Goal: Transaction & Acquisition: Purchase product/service

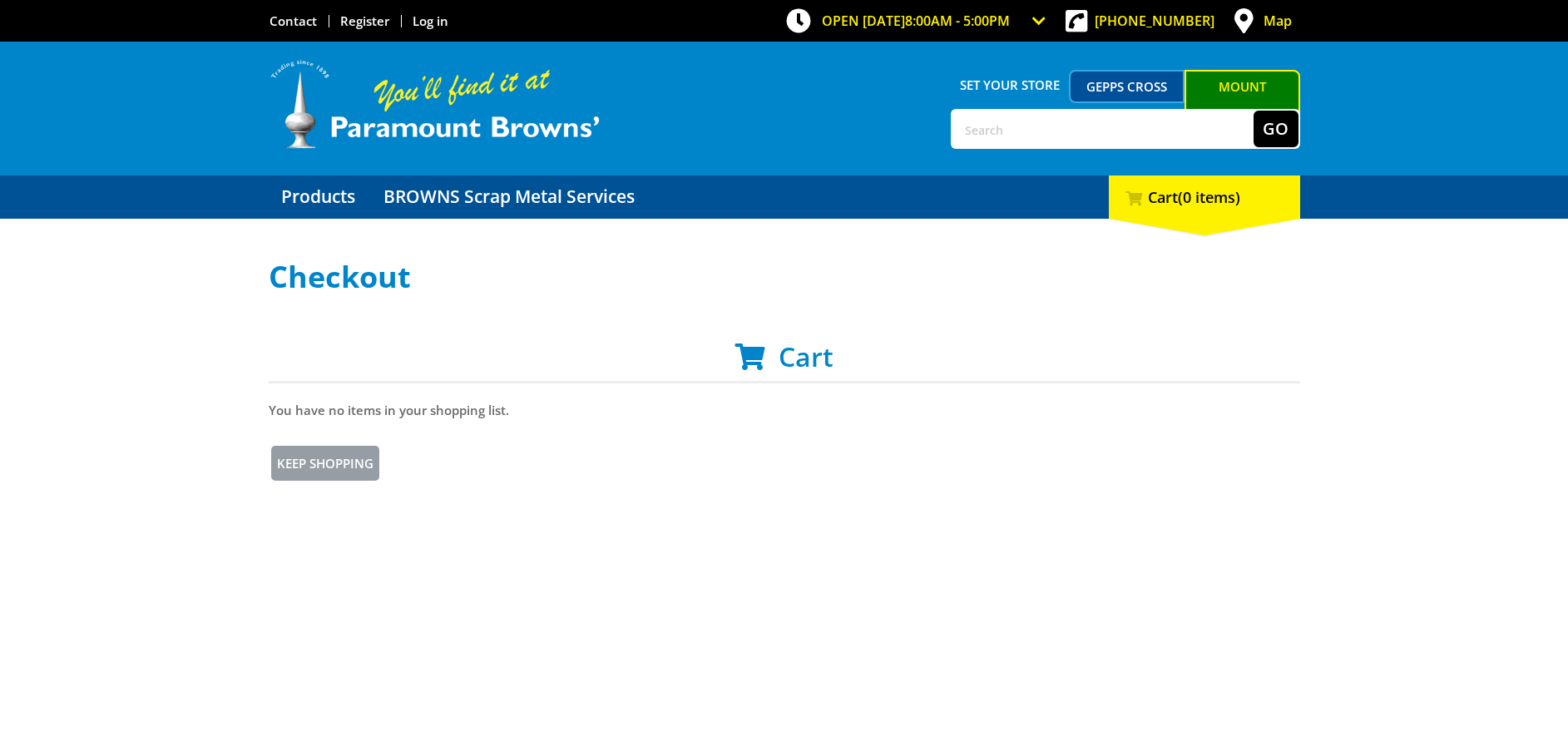
click at [1159, 128] on input "text" at bounding box center [1103, 129] width 301 height 36
type input "ds1500"
click at [1270, 120] on button "Go" at bounding box center [1276, 129] width 45 height 36
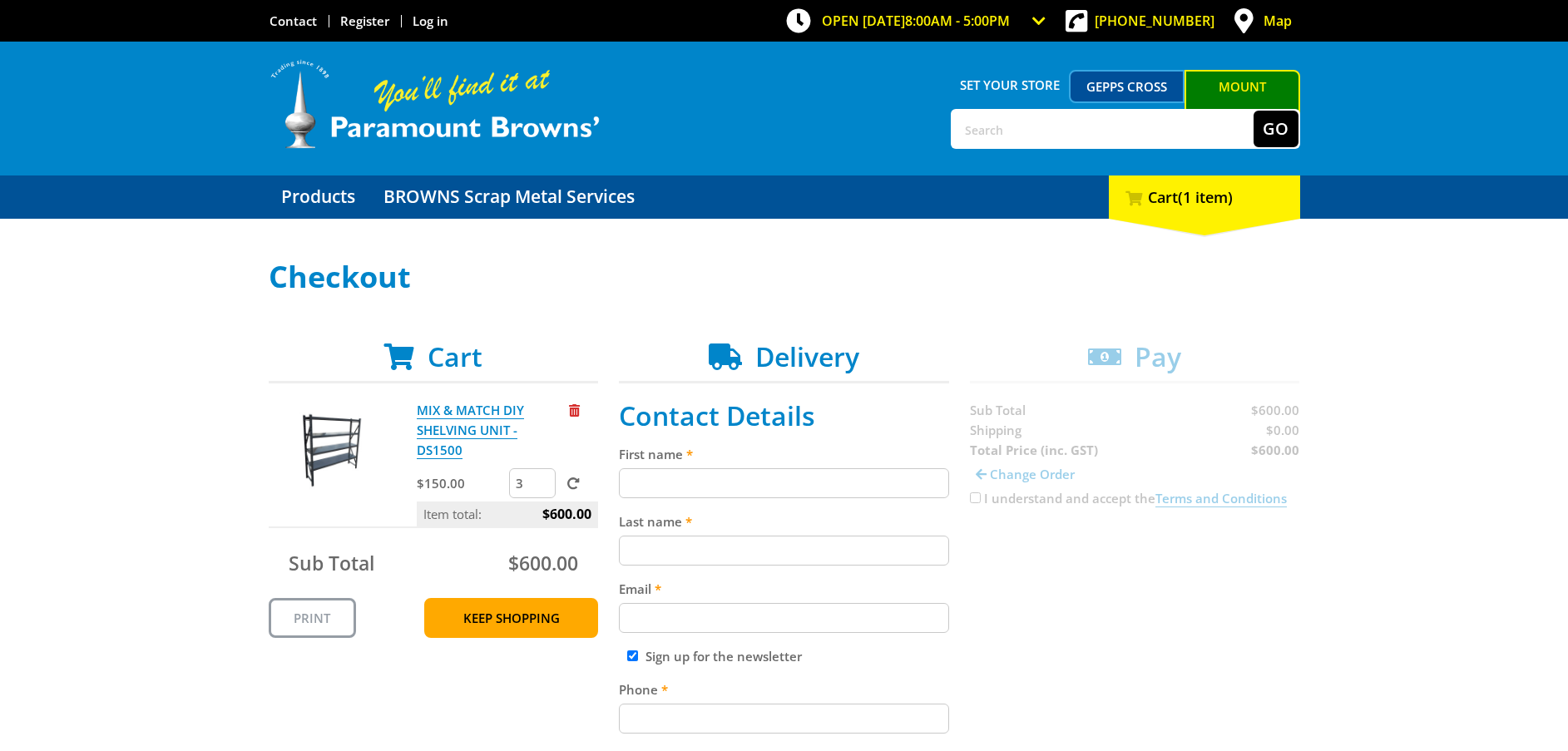
type input "3"
click at [540, 468] on input "3" at bounding box center [532, 482] width 47 height 30
click at [572, 477] on span at bounding box center [573, 483] width 13 height 13
click at [0, 0] on input "submit" at bounding box center [0, 0] width 0 height 0
click at [1002, 131] on input "text" at bounding box center [1103, 129] width 301 height 36
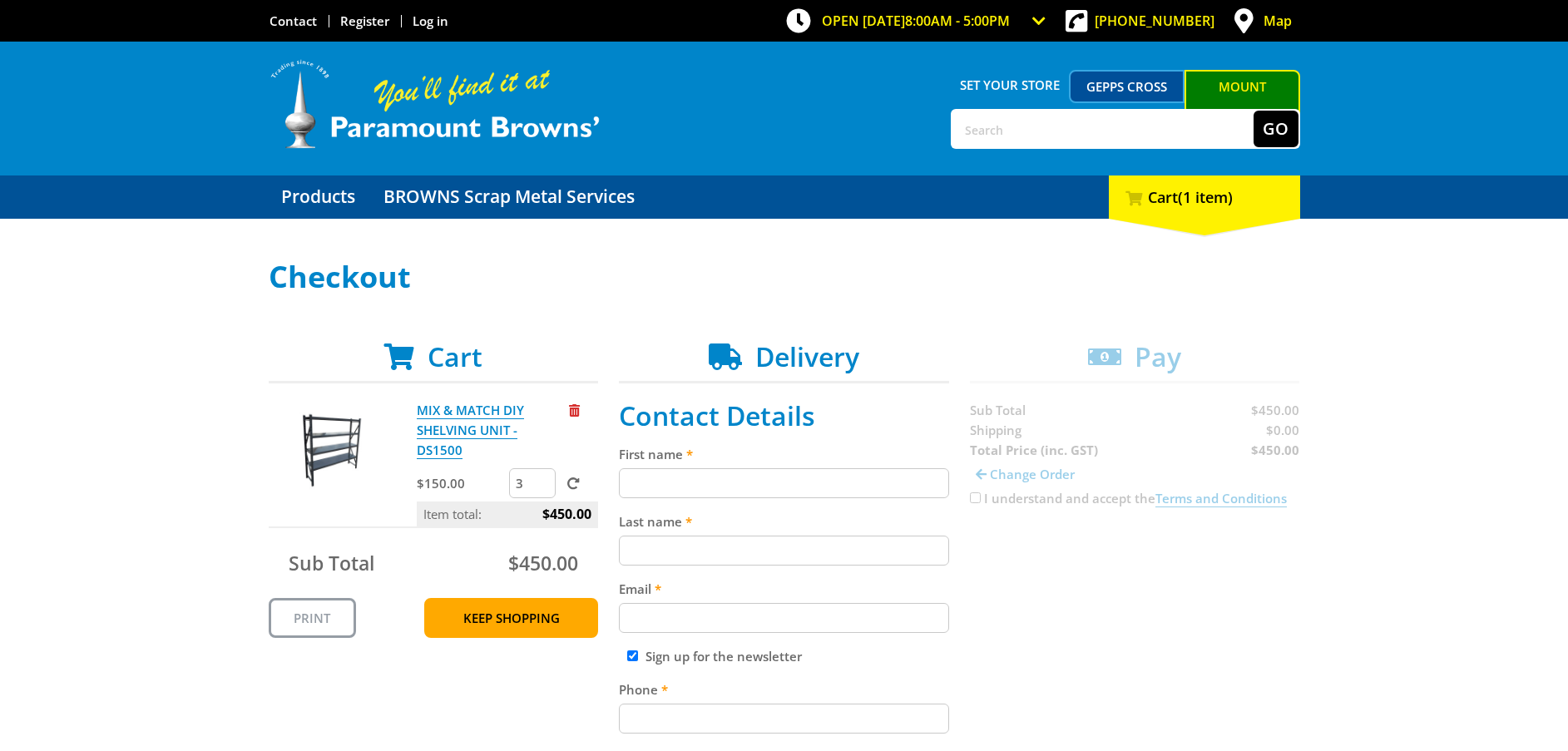
type input "bmsu2000"
click at [1271, 125] on button "Go" at bounding box center [1276, 129] width 45 height 36
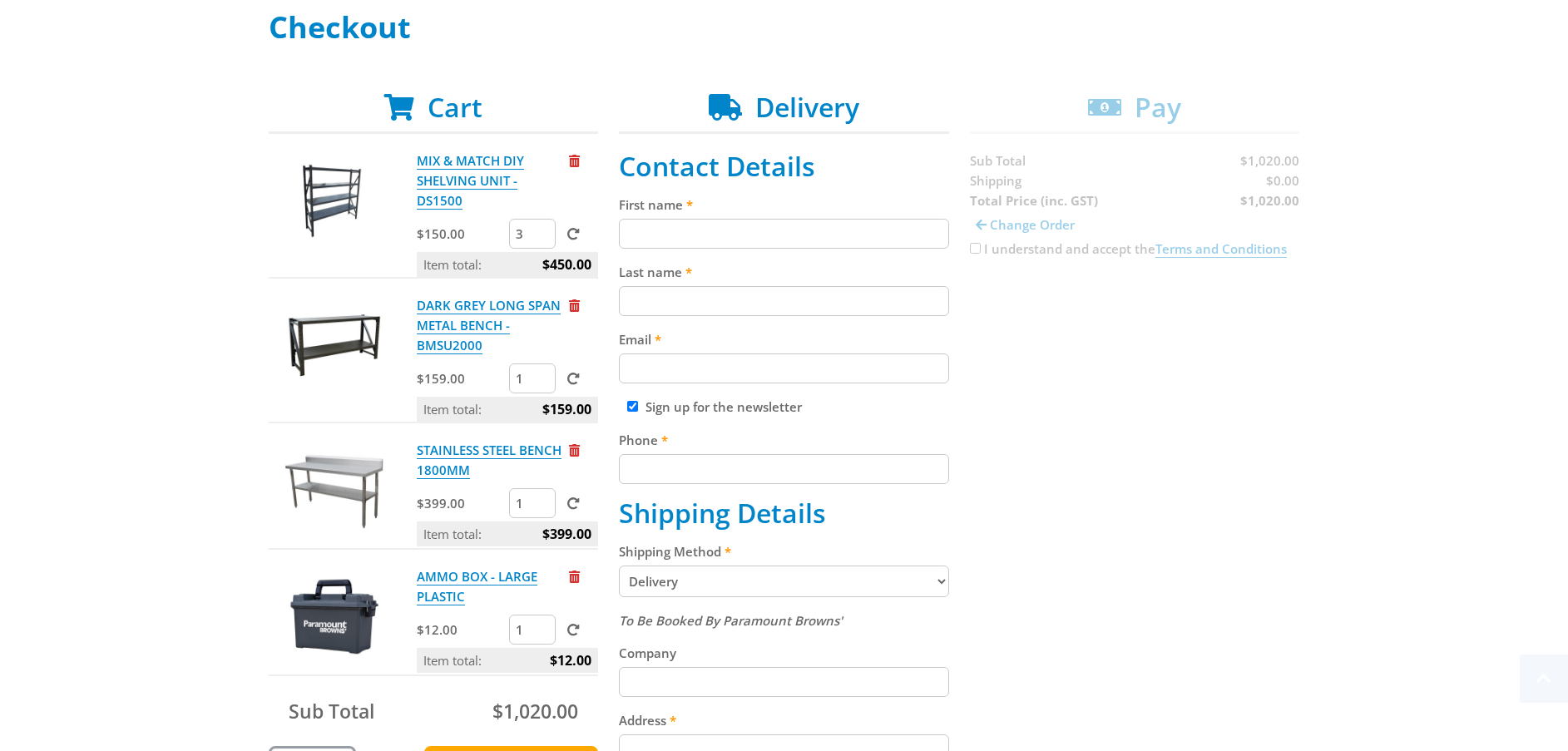
scroll to position [375, 0]
